Goal: Task Accomplishment & Management: Use online tool/utility

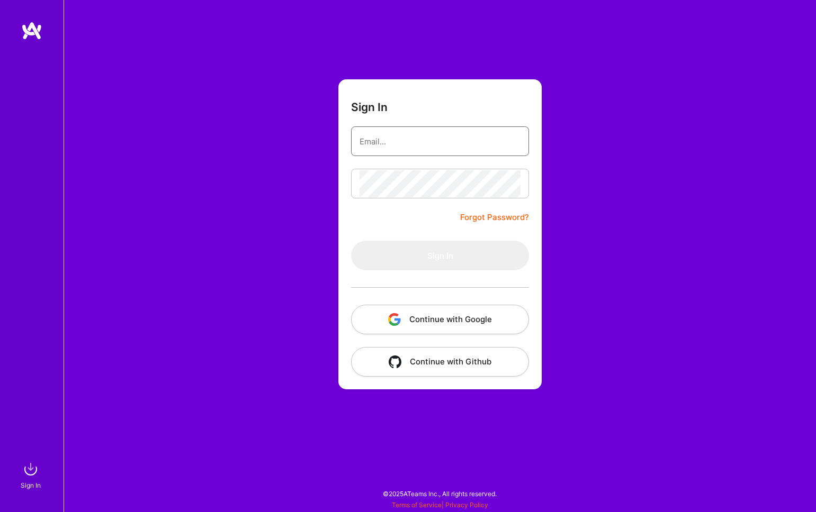
type input "[EMAIL_ADDRESS][DOMAIN_NAME]"
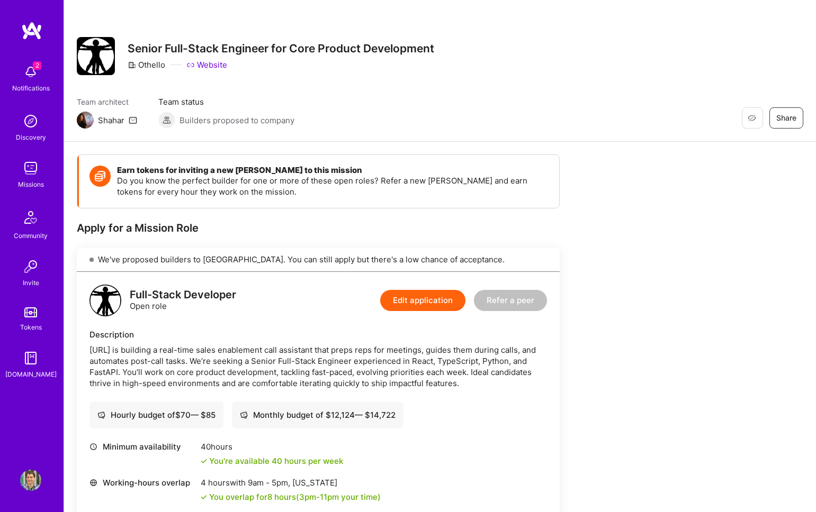
click at [34, 45] on div "2 Notifications Discovery Missions Community Invite Tokens [DOMAIN_NAME]" at bounding box center [32, 238] width 64 height 434
click at [33, 69] on span "2" at bounding box center [37, 65] width 8 height 8
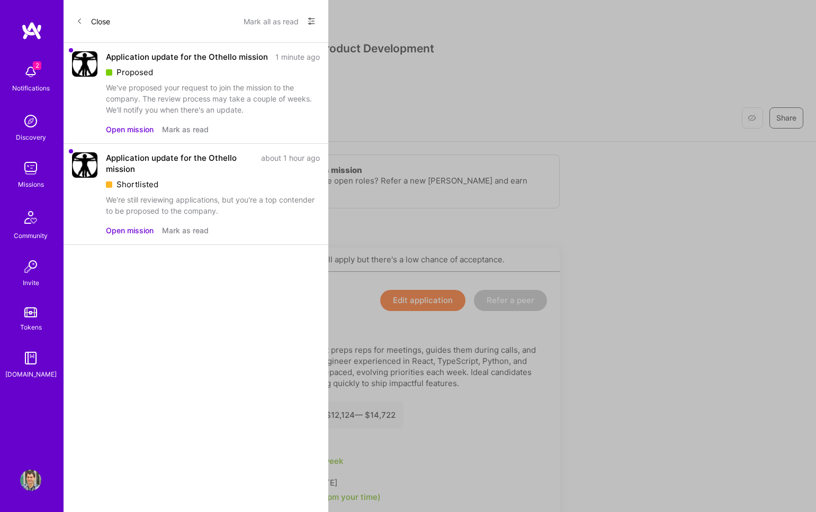
click at [260, 23] on button "Mark all as read" at bounding box center [271, 21] width 55 height 17
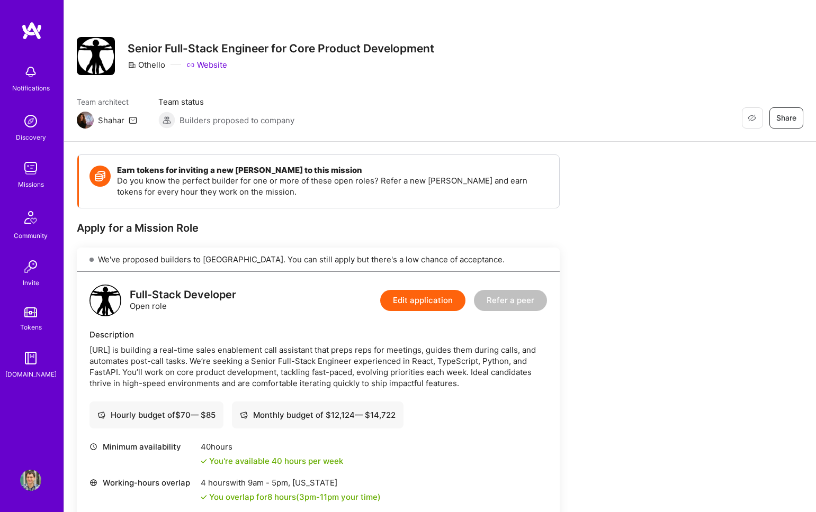
click at [32, 161] on img at bounding box center [30, 168] width 21 height 21
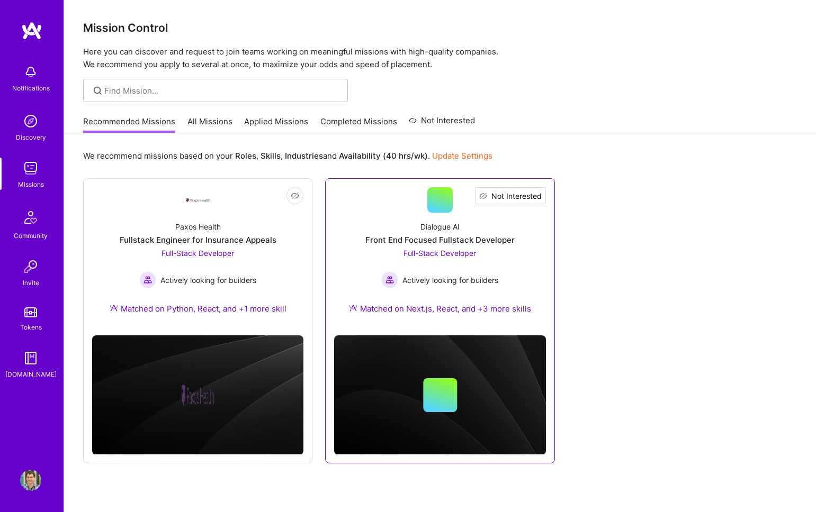
click at [541, 194] on span "Not Interested" at bounding box center [516, 196] width 50 height 11
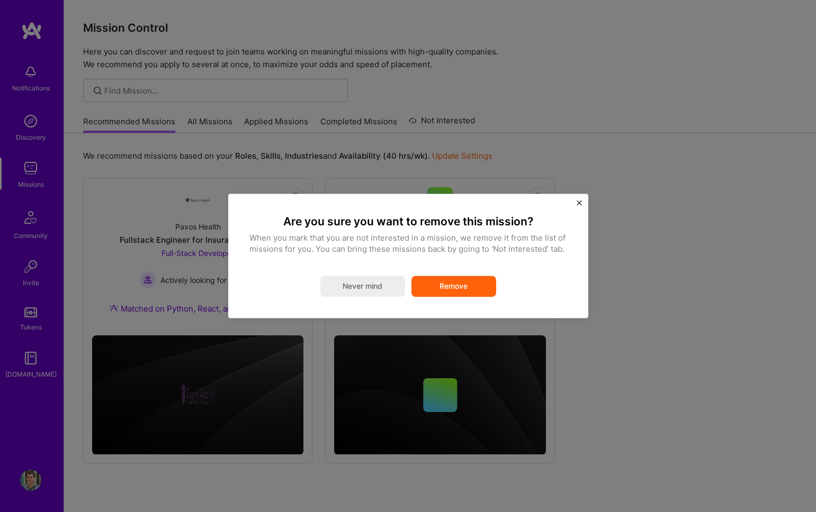
click at [435, 296] on button "Remove" at bounding box center [453, 286] width 85 height 21
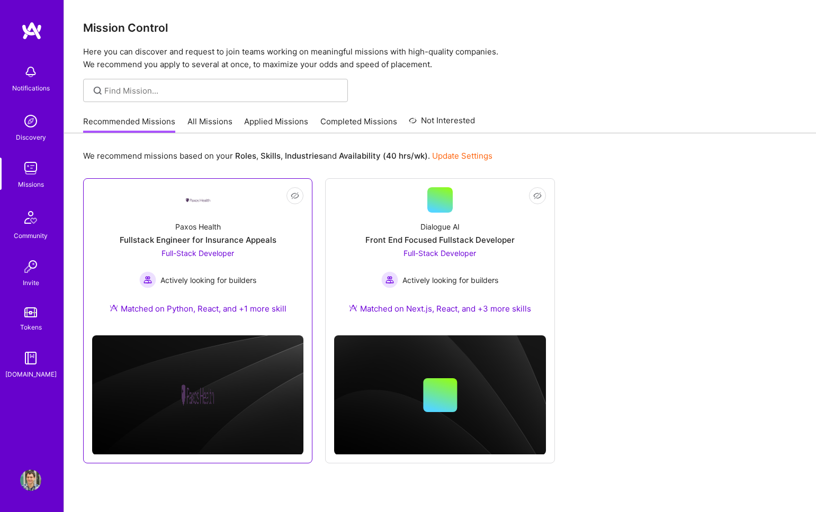
click at [269, 290] on div "Paxos Health Fullstack Engineer for Insurance Appeals Full-Stack Developer Acti…" at bounding box center [197, 270] width 211 height 114
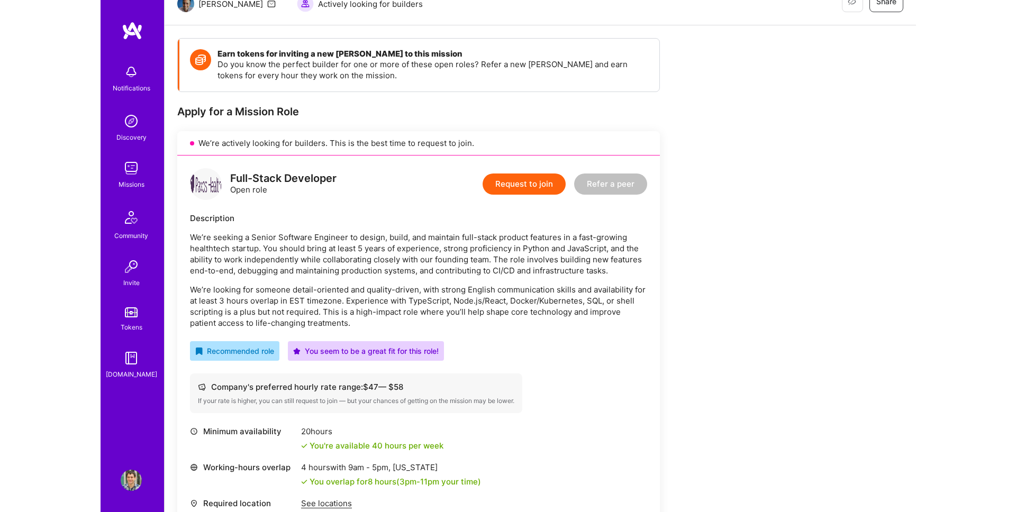
scroll to position [167, 0]
